Goal: Task Accomplishment & Management: Use online tool/utility

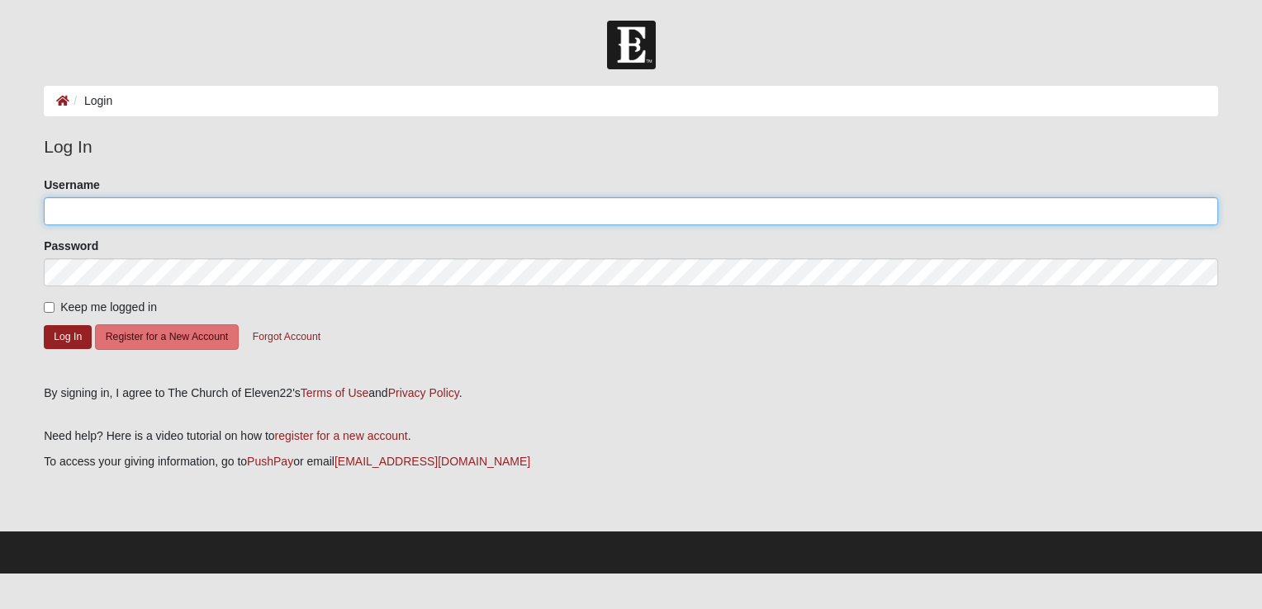
click at [130, 215] on input "Username" at bounding box center [631, 211] width 1174 height 28
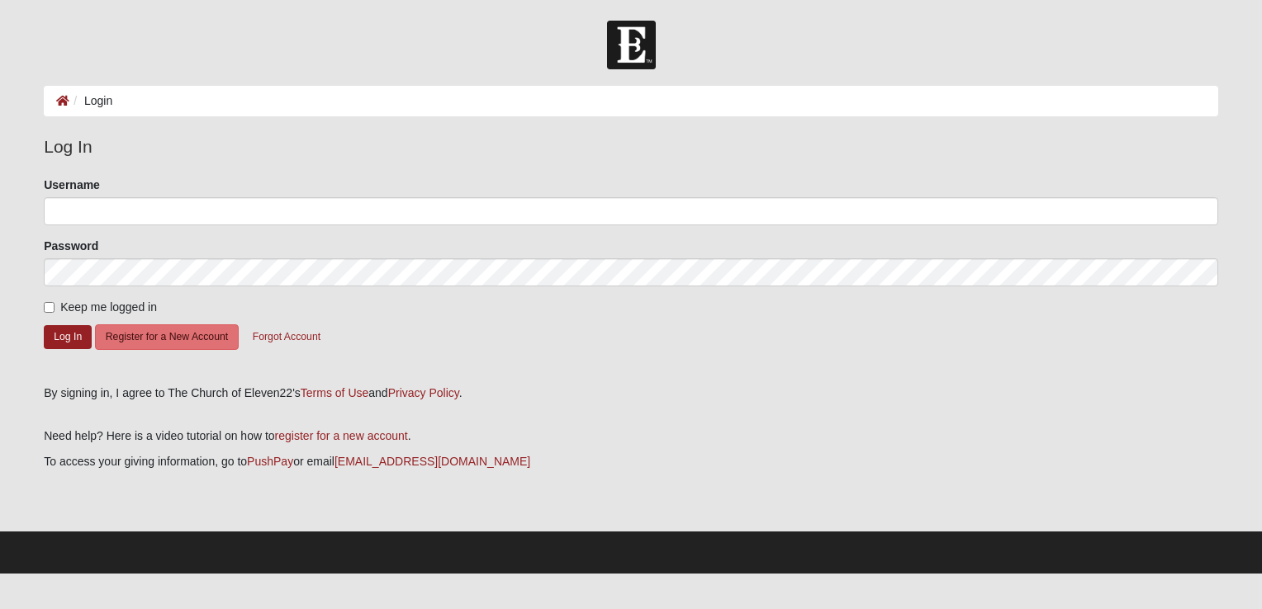
click at [268, 154] on legend "Log In" at bounding box center [631, 147] width 1174 height 26
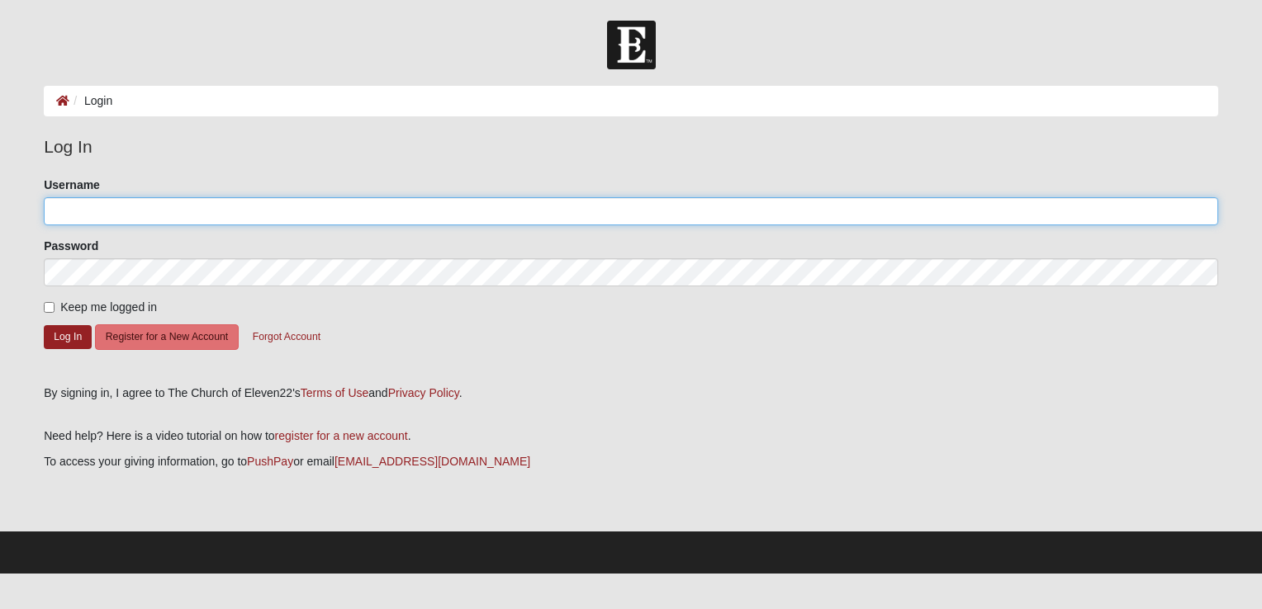
click at [163, 211] on input "Username" at bounding box center [631, 211] width 1174 height 28
click at [150, 211] on input "sprindle0311@yahyoo.com" at bounding box center [631, 211] width 1174 height 28
click at [155, 211] on input "sprindle0311@yahyoo.com" at bounding box center [631, 211] width 1174 height 28
type input "[EMAIL_ADDRESS][DOMAIN_NAME]"
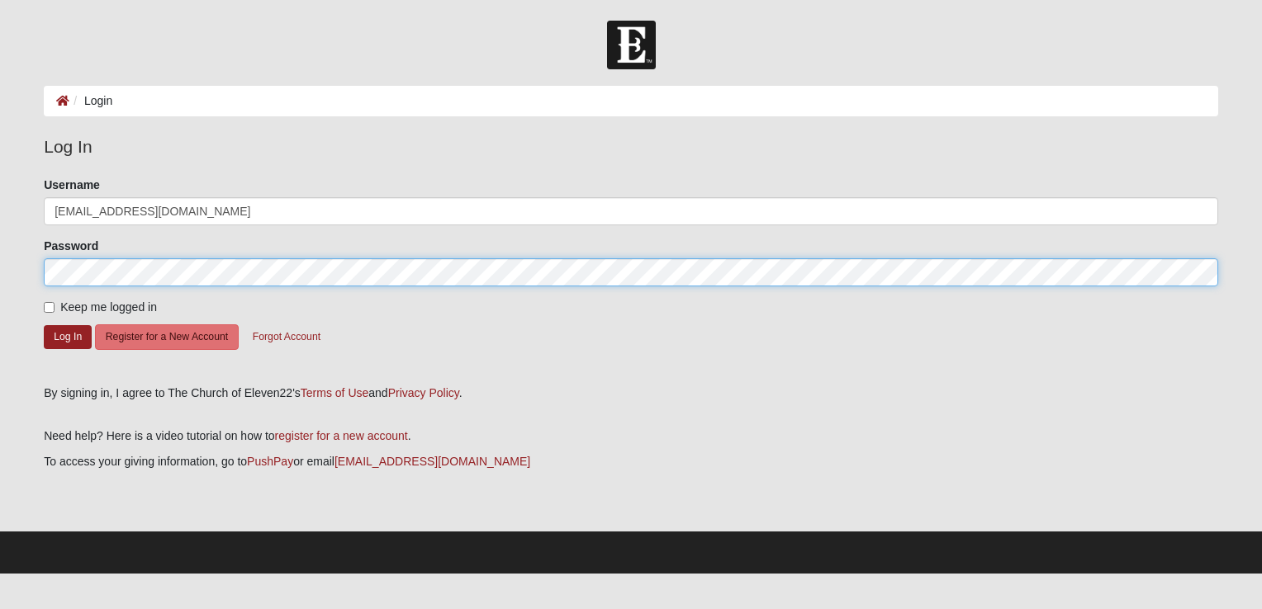
click at [44, 325] on button "Log In" at bounding box center [68, 337] width 48 height 24
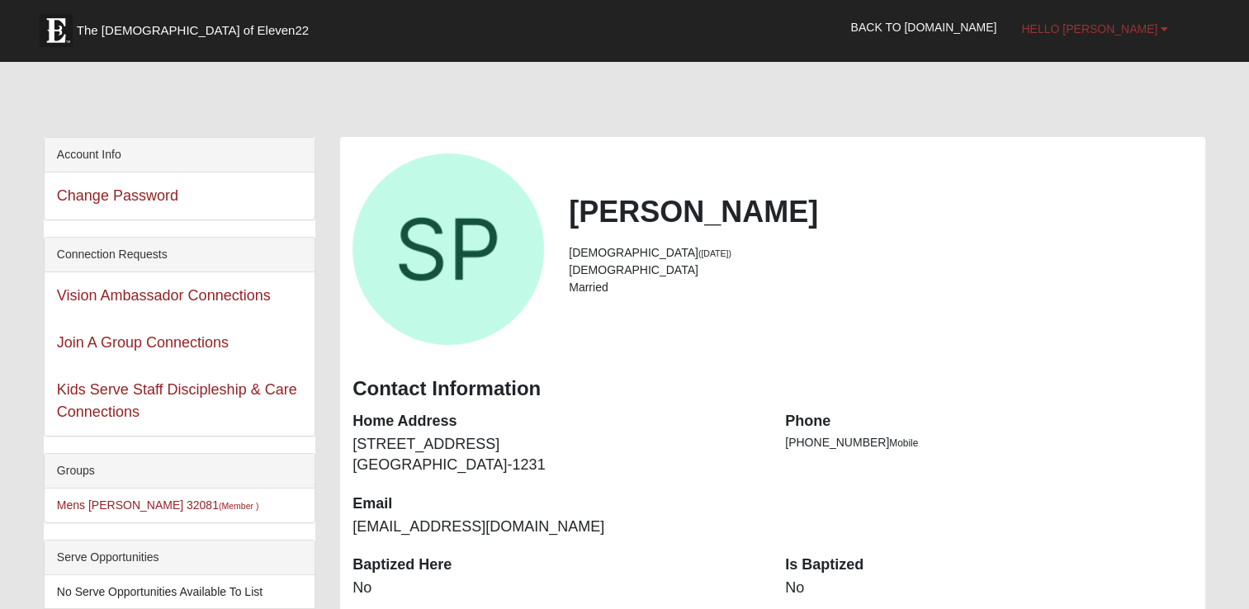
click at [1123, 28] on span "Hello [PERSON_NAME]" at bounding box center [1089, 28] width 136 height 13
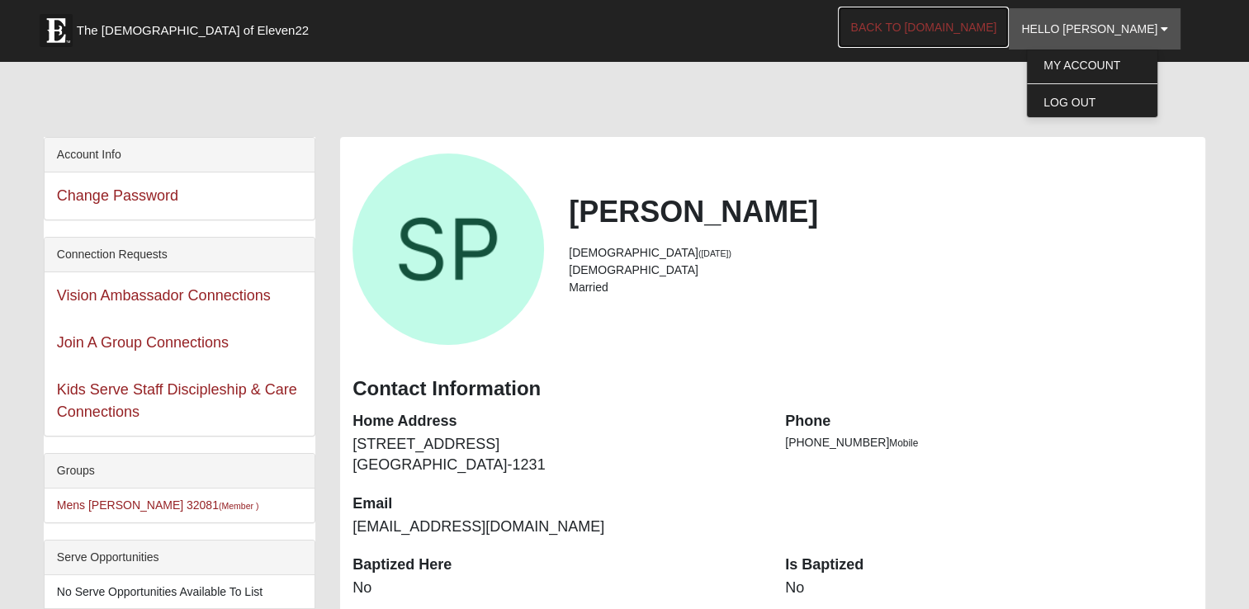
click at [988, 23] on link "Back to [DOMAIN_NAME]" at bounding box center [923, 27] width 171 height 41
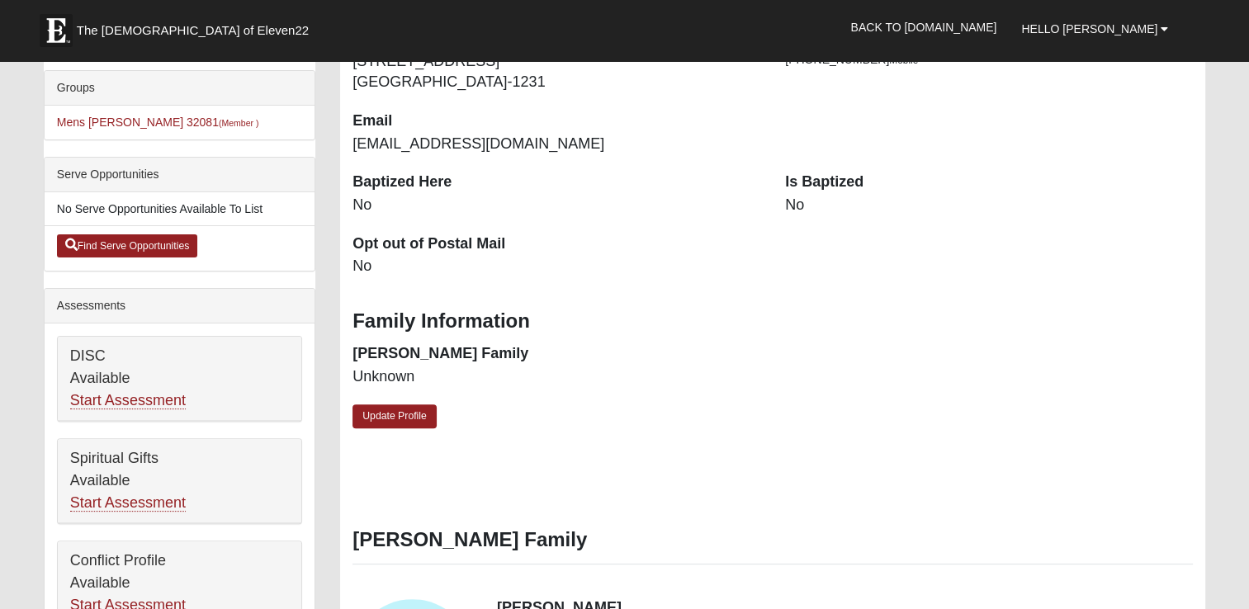
scroll to position [385, 0]
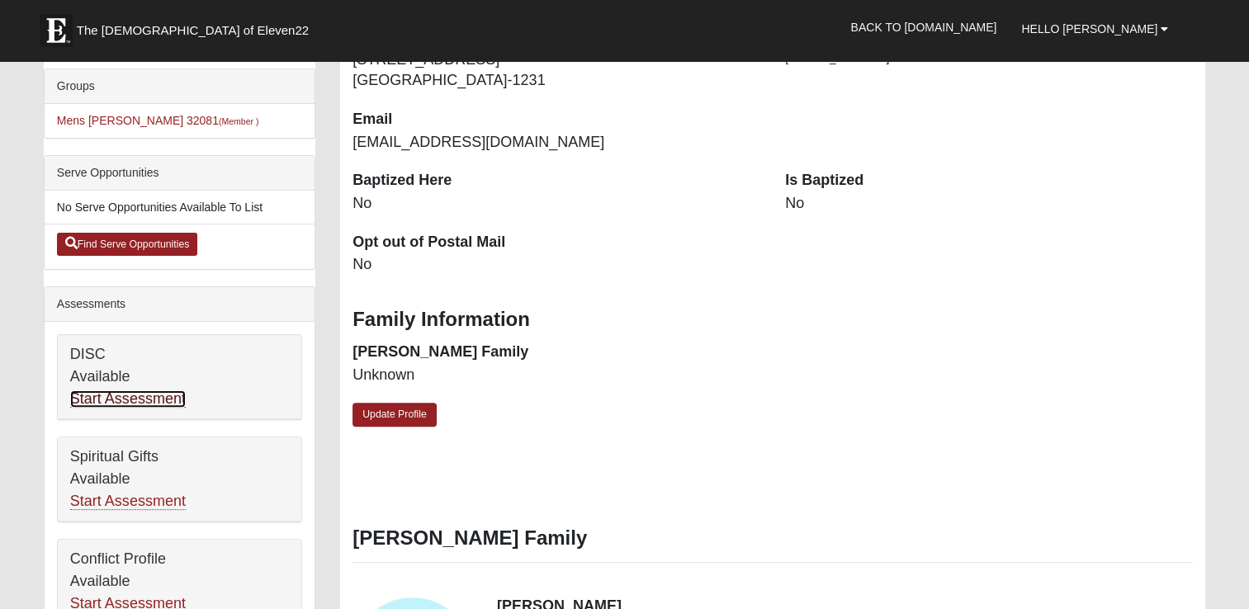
click at [154, 391] on link "Start Assessment" at bounding box center [128, 399] width 116 height 17
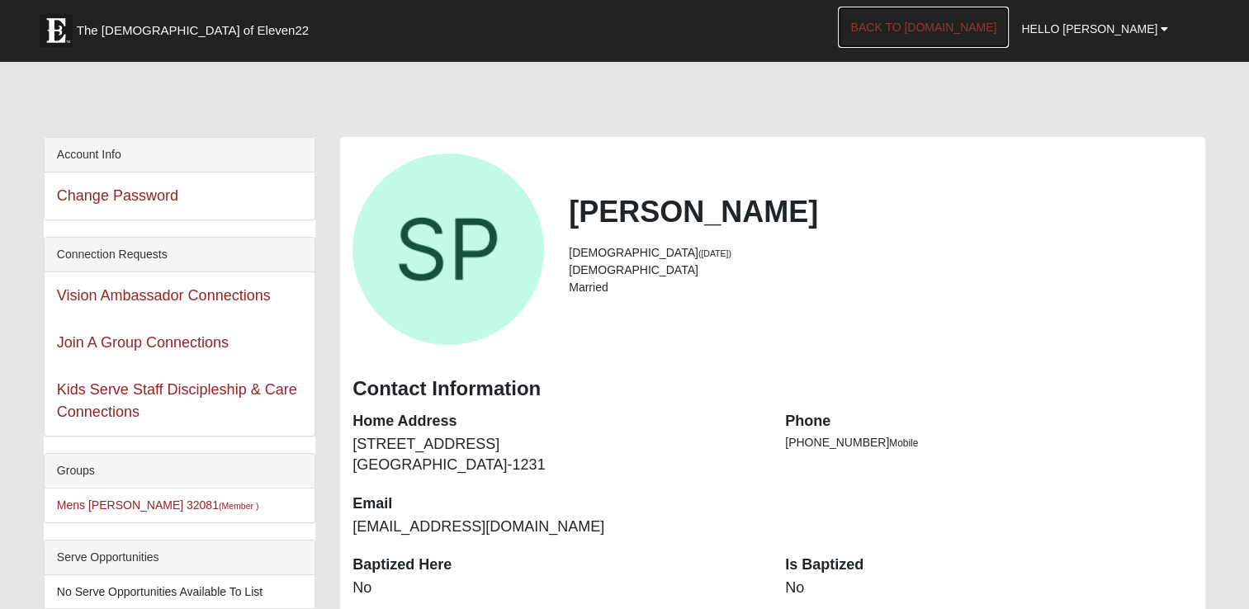
click at [964, 21] on link "Back to [DOMAIN_NAME]" at bounding box center [923, 27] width 171 height 41
